Goal: Information Seeking & Learning: Learn about a topic

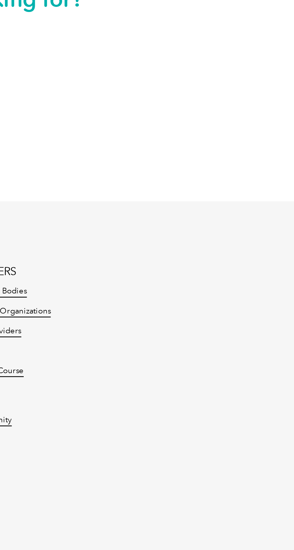
scroll to position [533, 0]
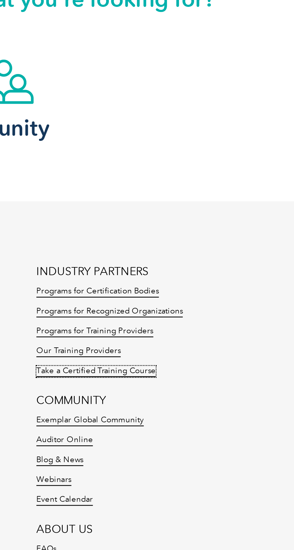
click at [182, 401] on link "Take a Certified Training Course" at bounding box center [169, 403] width 45 height 4
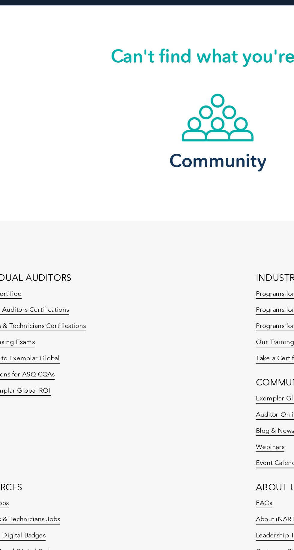
scroll to position [420, 0]
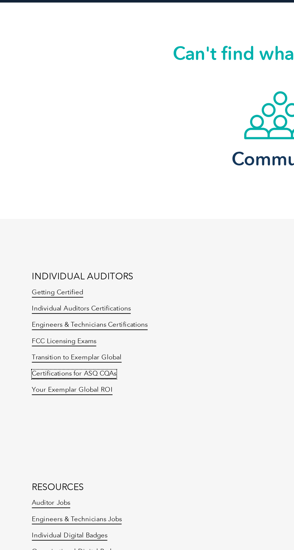
click at [44, 435] on link "Certifications for ASQ CQAs" at bounding box center [34, 437] width 39 height 4
